Goal: Task Accomplishment & Management: Manage account settings

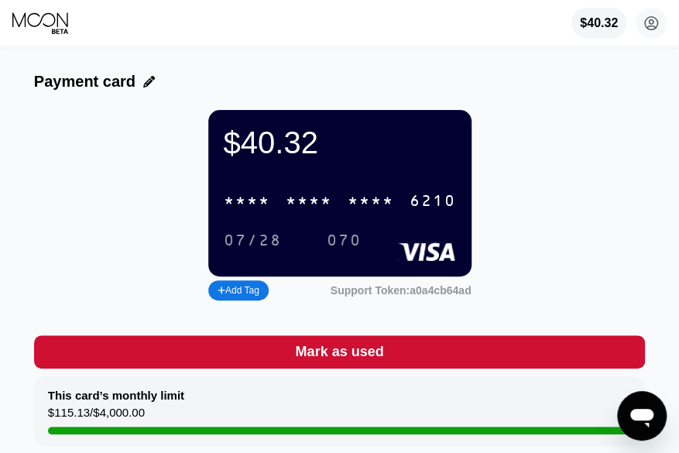
click at [39, 18] on icon at bounding box center [41, 23] width 58 height 23
